Goal: Information Seeking & Learning: Understand process/instructions

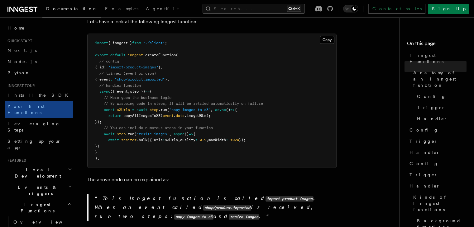
scroll to position [156, 0]
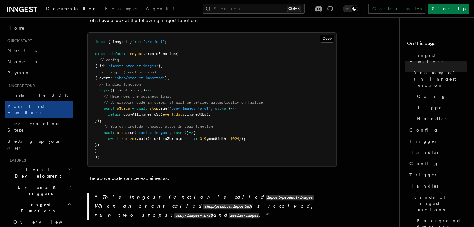
click at [35, 167] on span "Local Development" at bounding box center [36, 173] width 63 height 12
click at [38, 182] on link "Overview" at bounding box center [42, 187] width 62 height 11
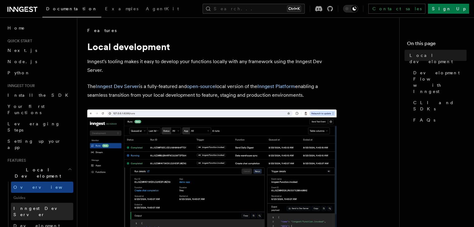
click at [39, 206] on span "Inngest Dev Server" at bounding box center [39, 211] width 53 height 11
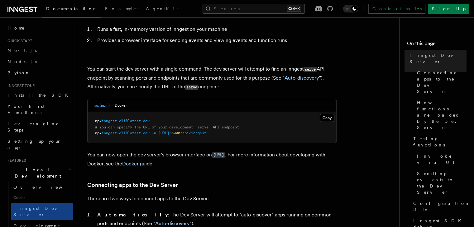
scroll to position [31, 0]
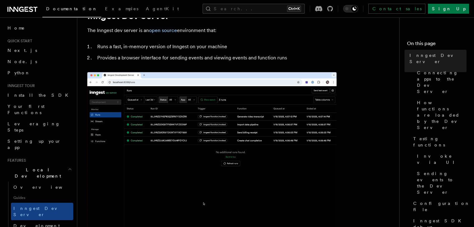
copy code "npx inngest-cli@latest dev"
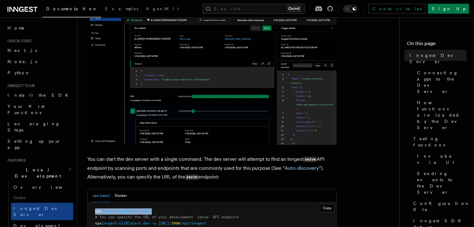
scroll to position [187, 0]
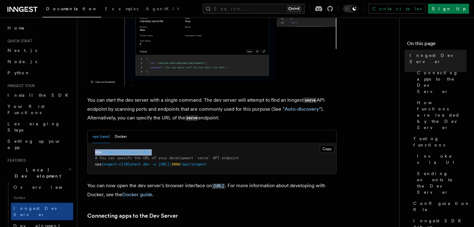
copy code "npx inngest-cli@latest dev"
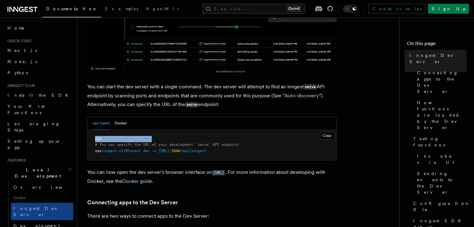
scroll to position [218, 0]
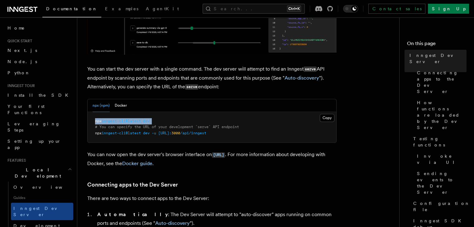
click at [265, 114] on pre "npx inngest-cli@latest dev # You can specify the URL of your development `serve…" at bounding box center [212, 127] width 249 height 31
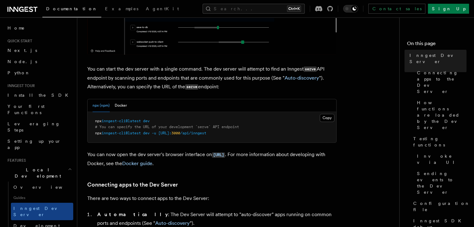
click at [265, 130] on pre "npx inngest-cli@latest dev # You can specify the URL of your development `serve…" at bounding box center [212, 127] width 249 height 31
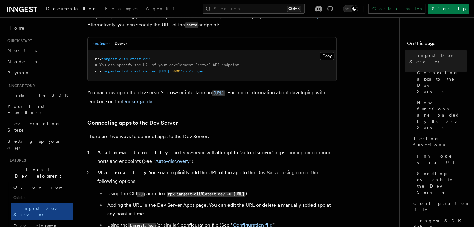
scroll to position [280, 0]
